Goal: Navigation & Orientation: Find specific page/section

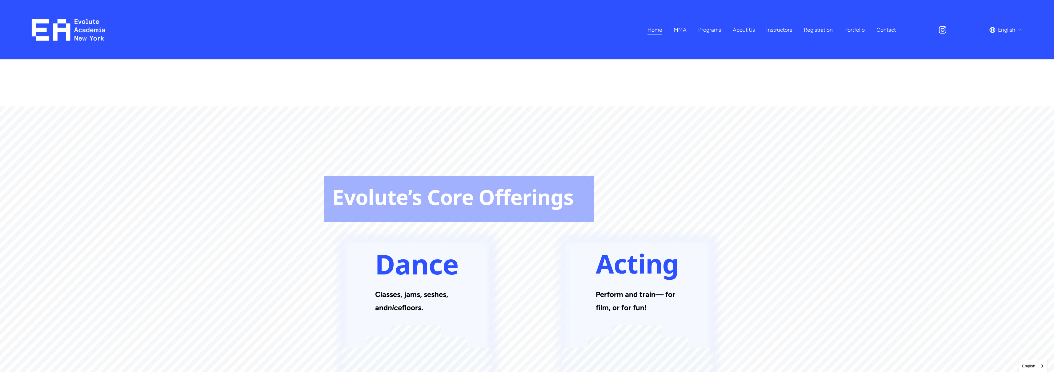
scroll to position [767, 0]
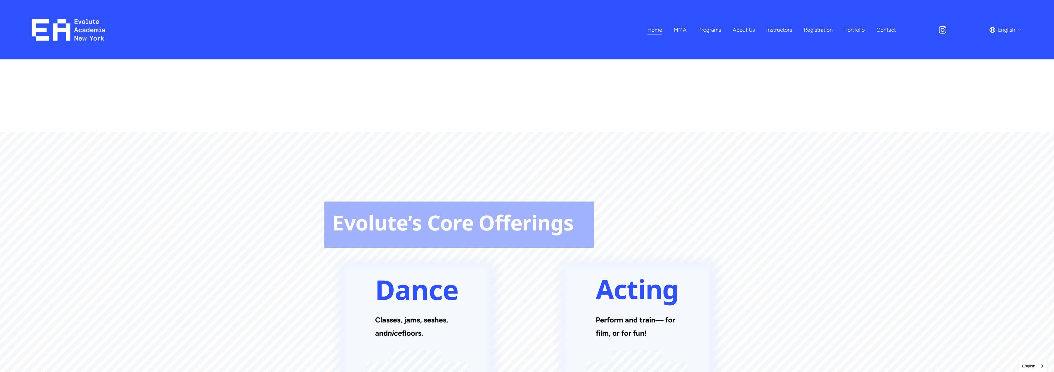
click at [0, 0] on span "Summer Camp" at bounding box center [0, 0] width 0 height 0
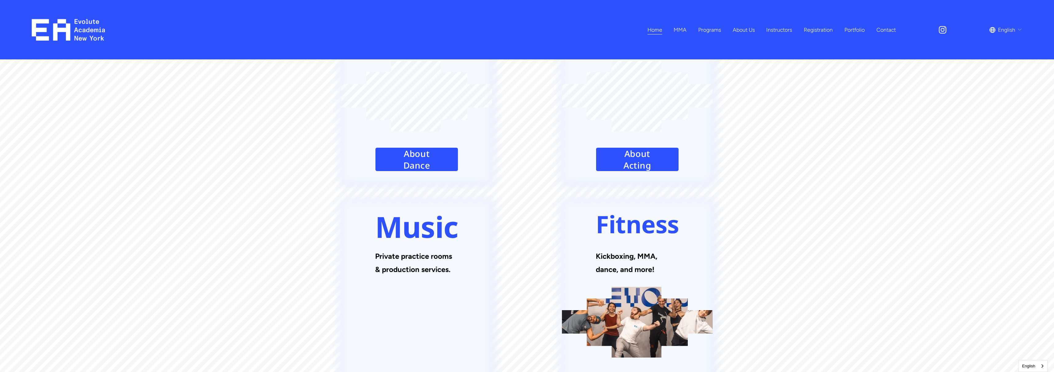
scroll to position [938, 0]
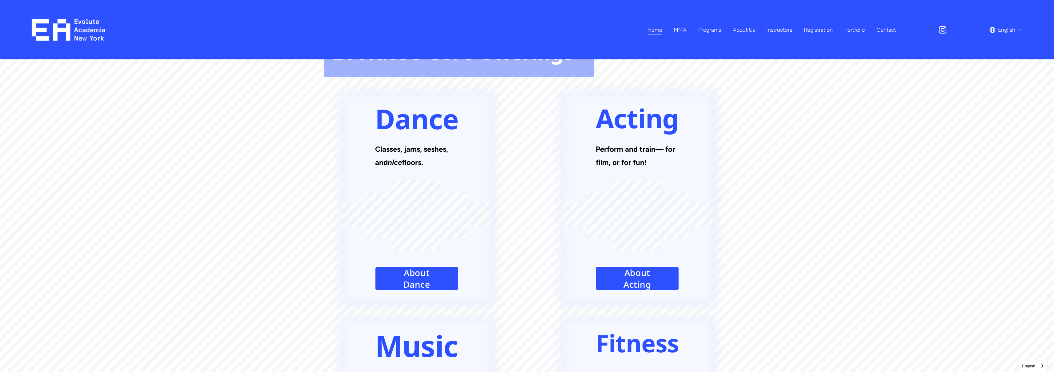
click at [0, 0] on span "Summer Camp" at bounding box center [0, 0] width 0 height 0
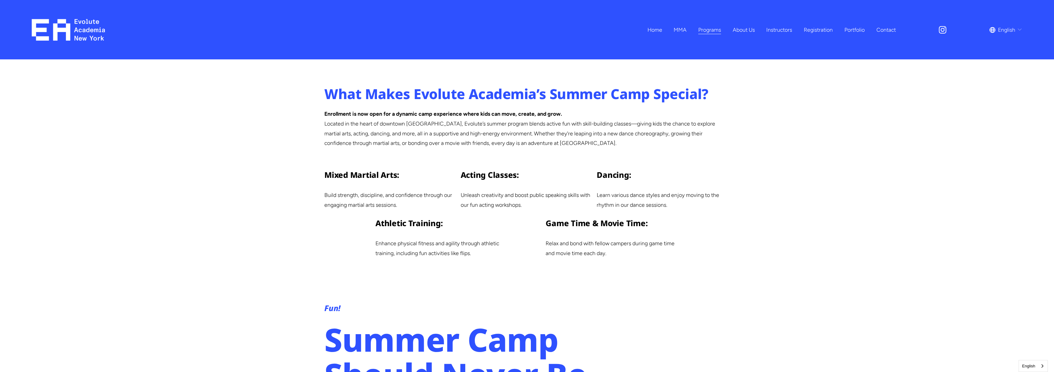
scroll to position [30, 0]
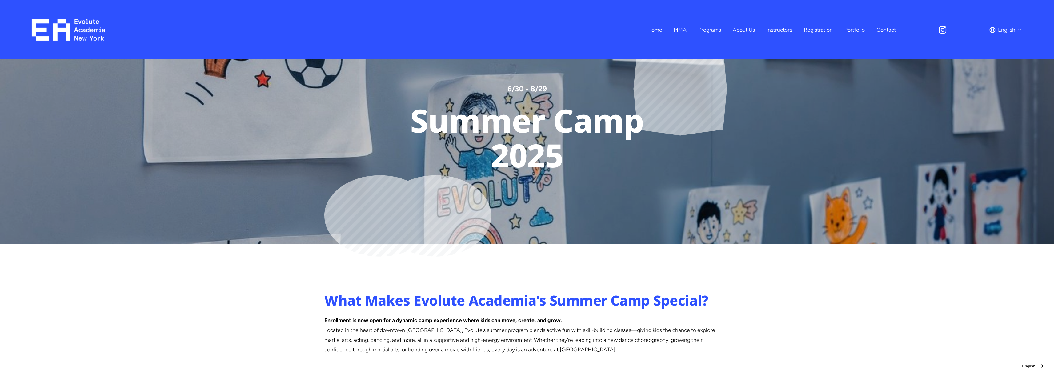
click at [658, 31] on link "Home" at bounding box center [655, 29] width 15 height 11
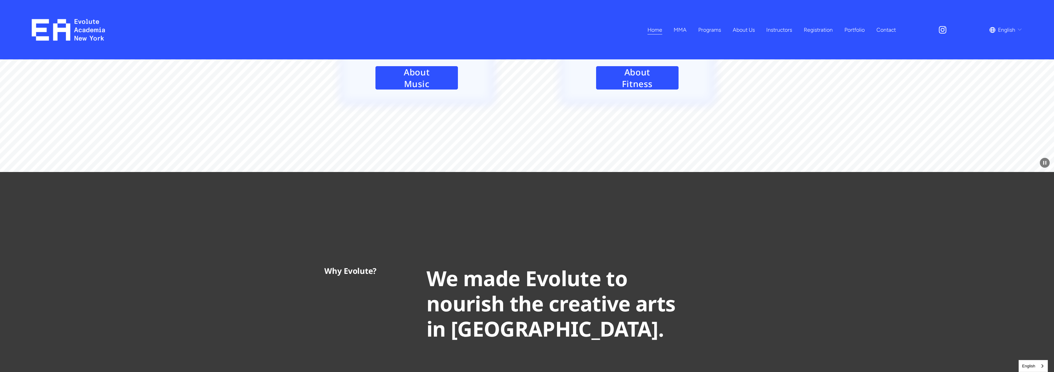
scroll to position [1469, 0]
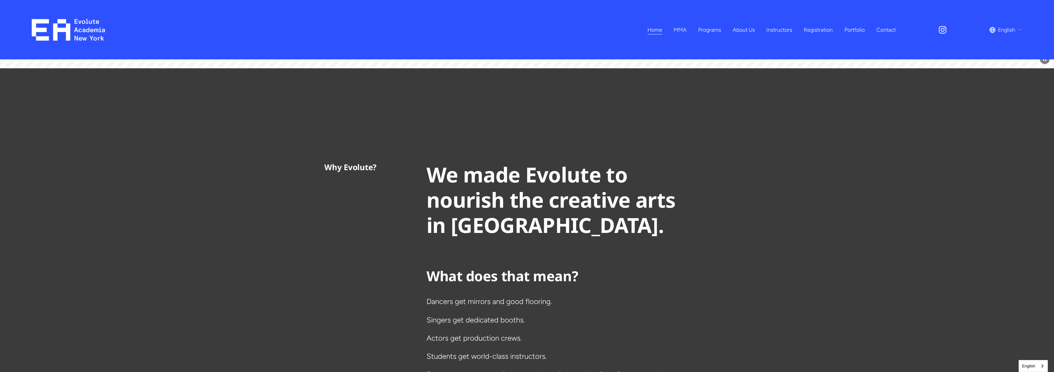
click at [703, 32] on span "Programs" at bounding box center [710, 30] width 23 height 10
click at [0, 0] on link "All Programs" at bounding box center [0, 0] width 0 height 0
